Goal: Task Accomplishment & Management: Manage account settings

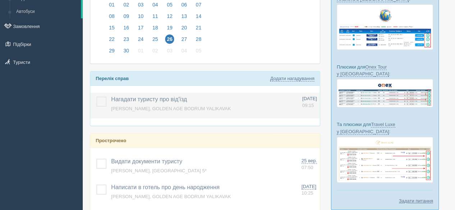
scroll to position [72, 0]
click at [96, 97] on label at bounding box center [96, 97] width 0 height 0
click at [0, 0] on input "checkbox" at bounding box center [0, 0] width 0 height 0
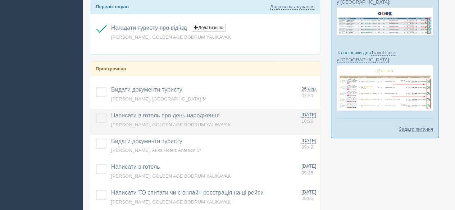
scroll to position [180, 0]
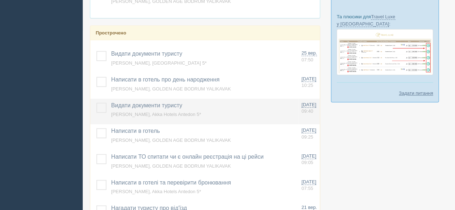
click at [96, 103] on label at bounding box center [96, 103] width 0 height 0
click at [0, 0] on input "checkbox" at bounding box center [0, 0] width 0 height 0
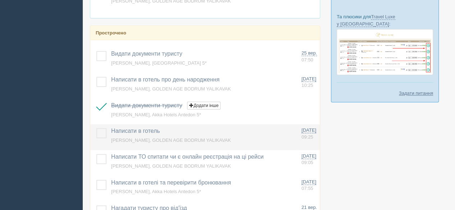
click at [96, 128] on label at bounding box center [96, 128] width 0 height 0
click at [0, 0] on input "checkbox" at bounding box center [0, 0] width 0 height 0
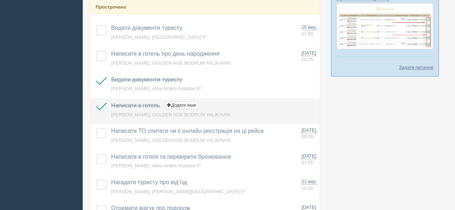
scroll to position [216, 0]
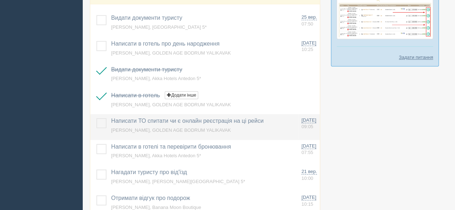
click at [96, 118] on label at bounding box center [96, 118] width 0 height 0
click at [0, 0] on input "checkbox" at bounding box center [0, 0] width 0 height 0
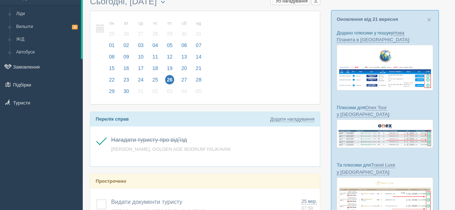
scroll to position [0, 0]
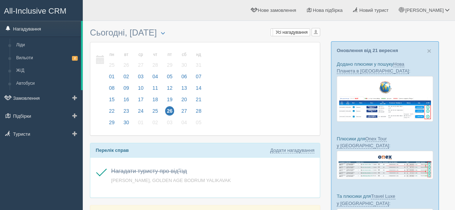
click at [49, 26] on link "Нагадування" at bounding box center [40, 29] width 81 height 16
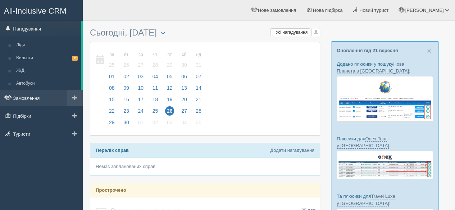
click at [36, 101] on link "Замовлення" at bounding box center [41, 98] width 83 height 16
